Goal: Navigation & Orientation: Go to known website

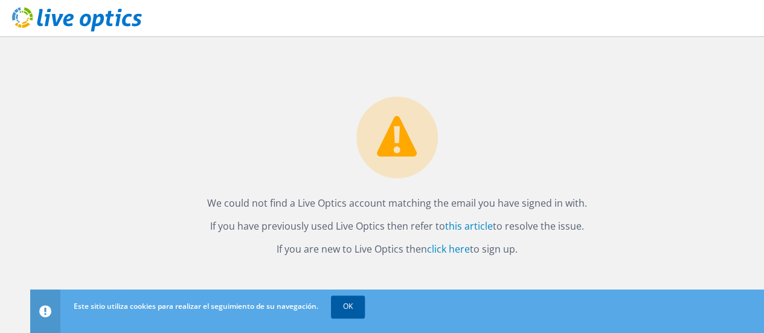
click at [353, 306] on link "OK" at bounding box center [348, 307] width 34 height 22
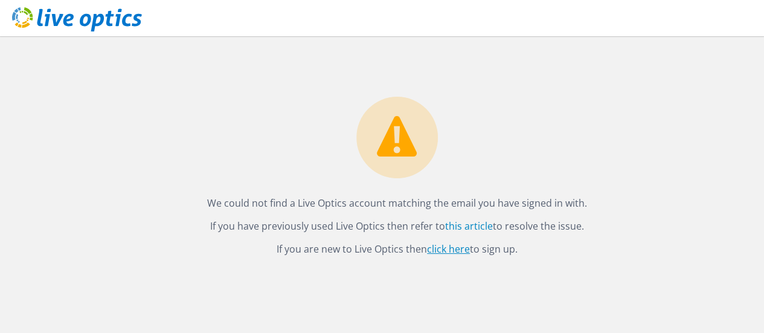
drag, startPoint x: 470, startPoint y: 245, endPoint x: 444, endPoint y: 245, distance: 26.6
